Goal: Find contact information: Find contact information

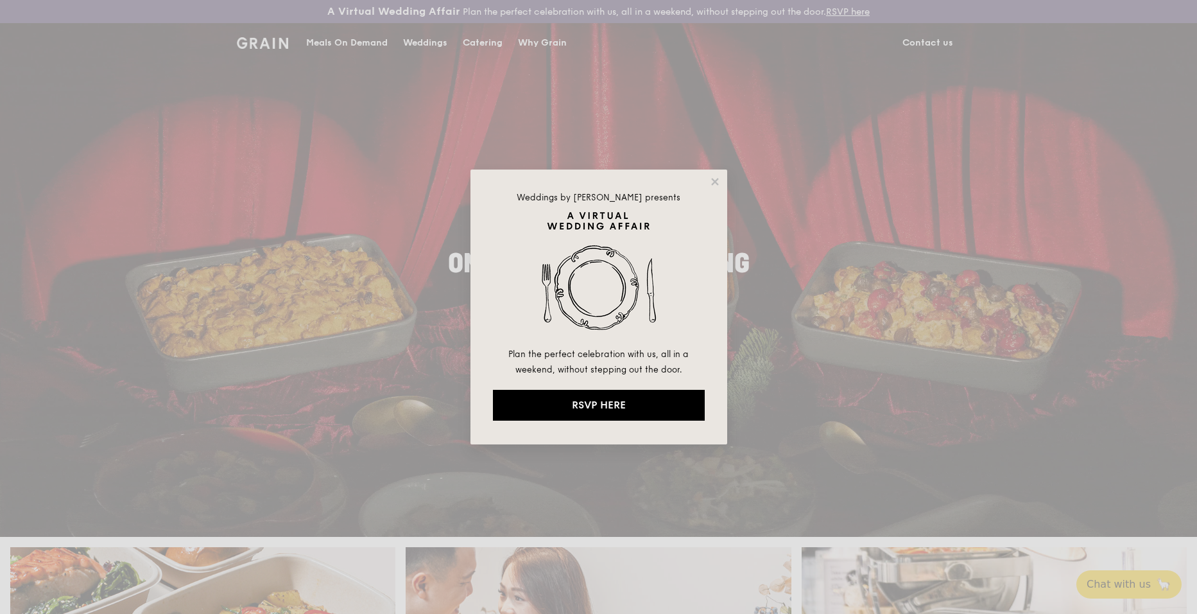
click at [919, 42] on div "Weddings by Grain presents Plan the perfect celebration with us, all in a weeke…" at bounding box center [598, 307] width 1197 height 614
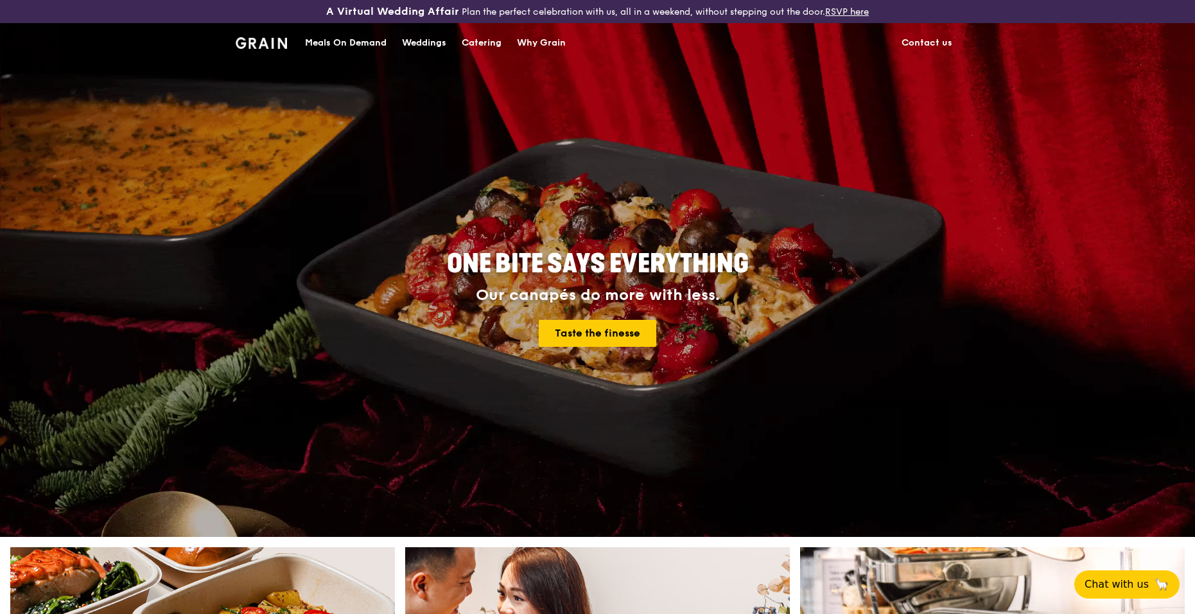
click at [919, 42] on link "Contact us" at bounding box center [927, 43] width 66 height 39
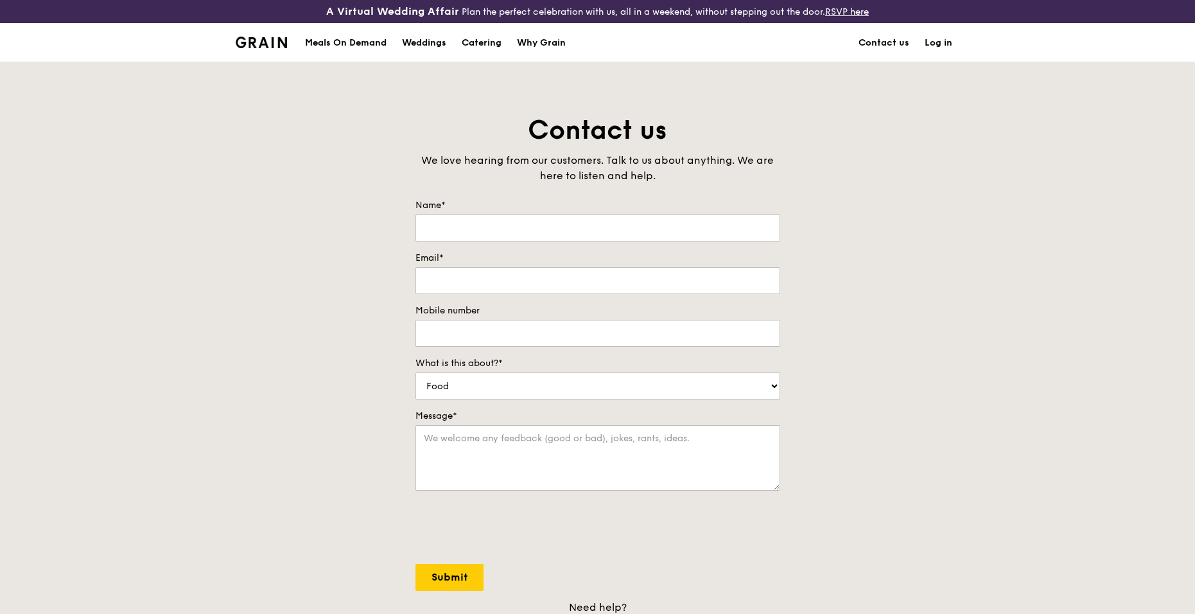
scroll to position [193, 0]
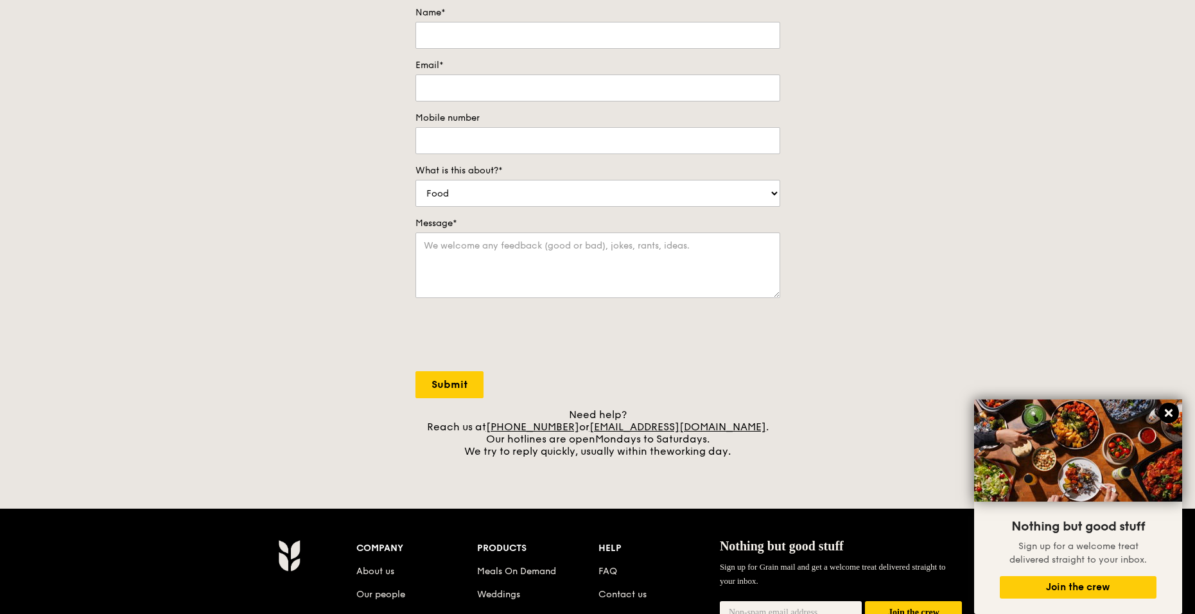
click at [1170, 410] on icon at bounding box center [1169, 413] width 12 height 12
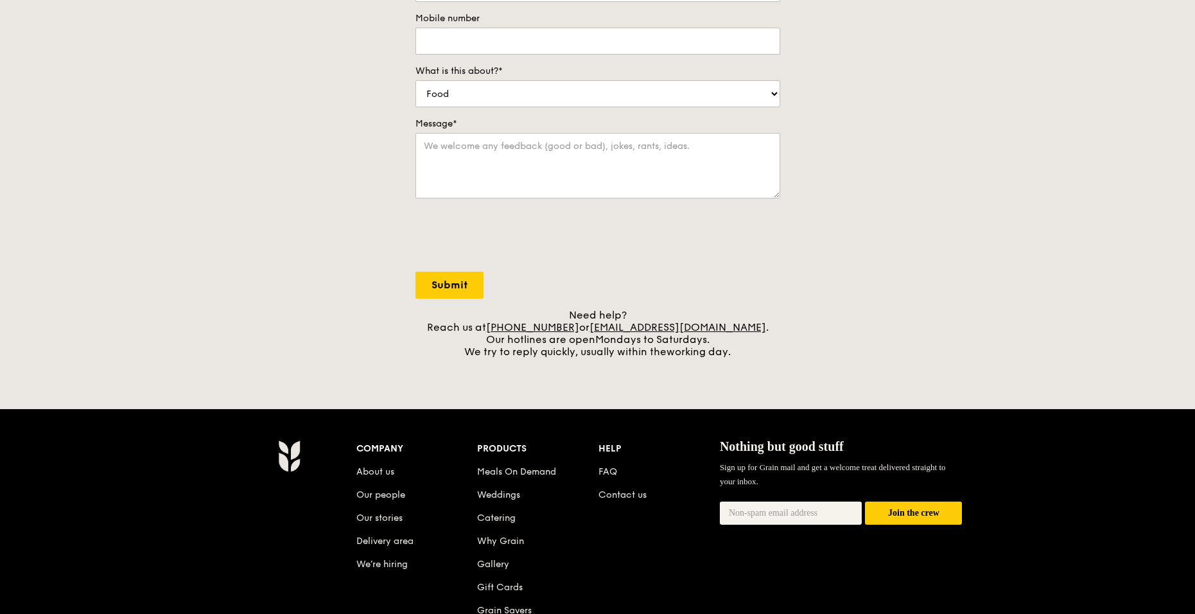
scroll to position [257, 0]
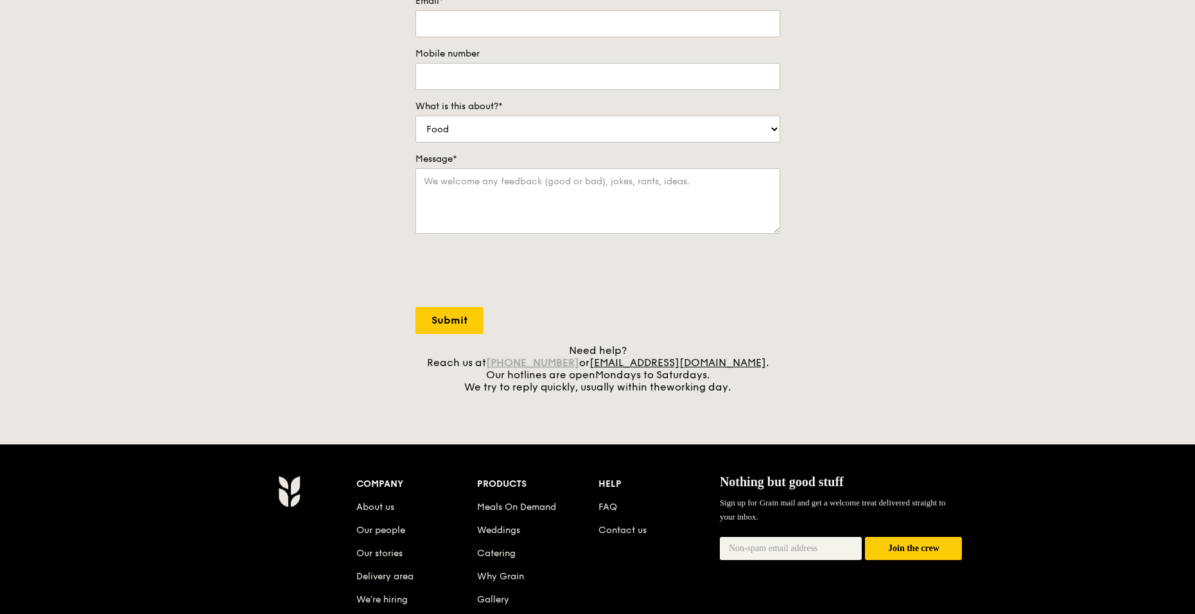
click at [579, 362] on link "[PHONE_NUMBER]" at bounding box center [532, 362] width 93 height 12
click at [808, 301] on div "Contact us We love hearing from our customers. Talk to us about anything. We ar…" at bounding box center [597, 124] width 1195 height 537
